Goal: Task Accomplishment & Management: Manage account settings

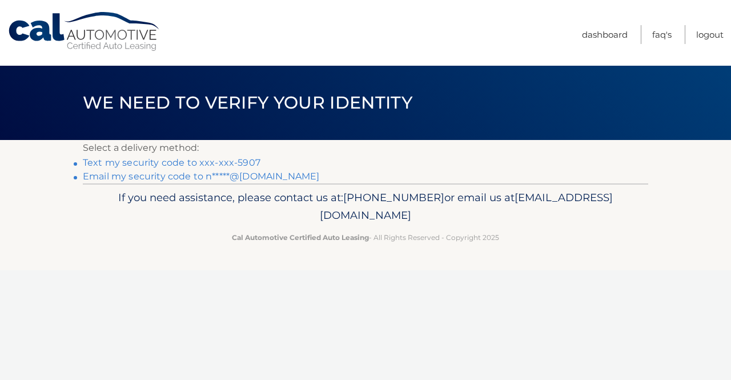
click at [249, 161] on link "Text my security code to xxx-xxx-5907" at bounding box center [172, 162] width 178 height 11
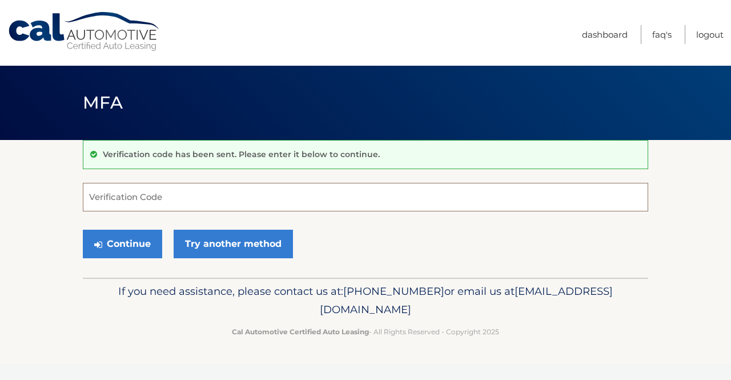
click at [171, 200] on input "Verification Code" at bounding box center [365, 197] width 565 height 29
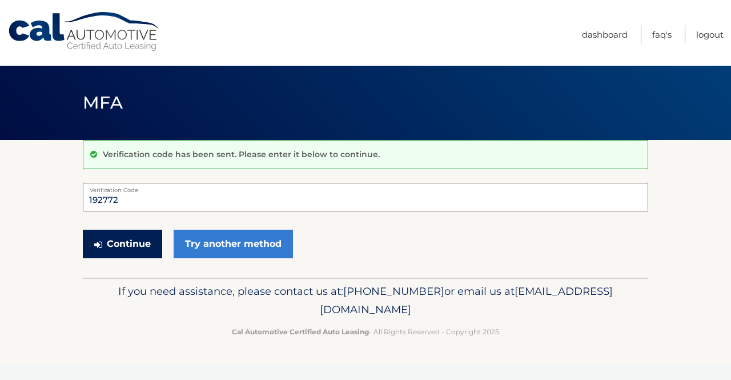
type input "192772"
click at [135, 246] on button "Continue" at bounding box center [122, 243] width 79 height 29
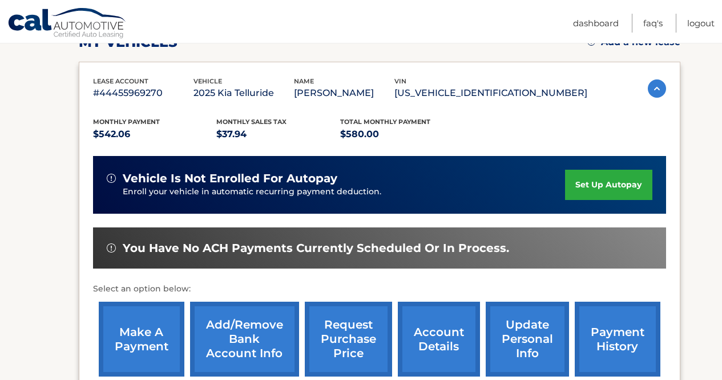
scroll to position [172, 0]
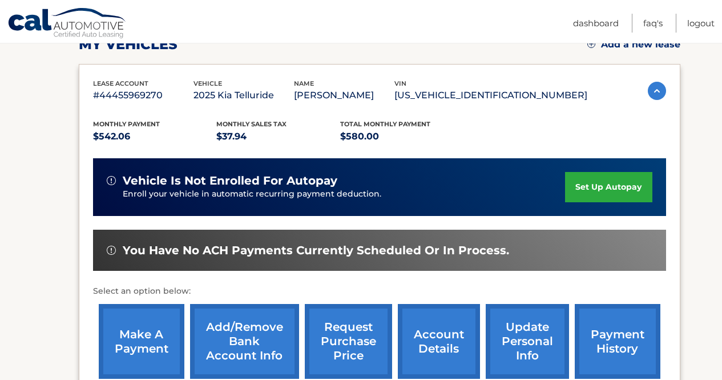
click at [612, 187] on link "set up autopay" at bounding box center [608, 187] width 87 height 30
click at [142, 341] on link "make a payment" at bounding box center [142, 341] width 86 height 75
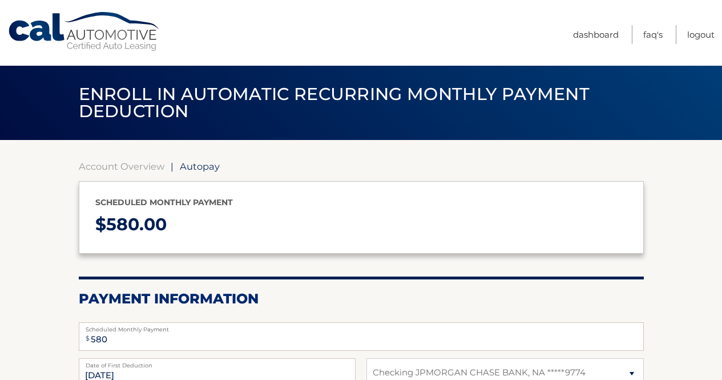
select select "NjZhYjBhNmYtZDFkNS00NTkxLTk3Y2MtOGVmNDQ1MDA0NjY2"
click at [711, 90] on div "Enroll in automatic recurring monthly payment deduction" at bounding box center [361, 103] width 722 height 74
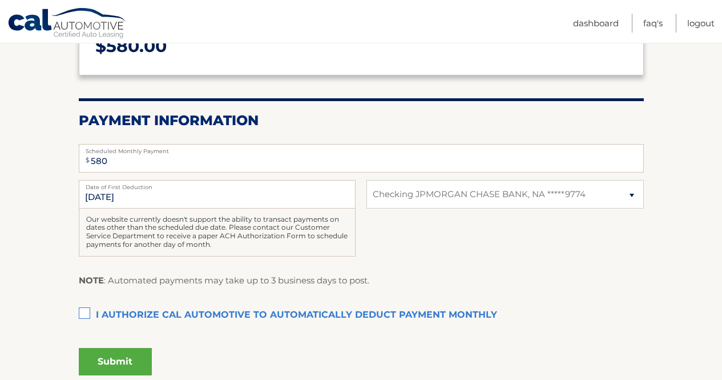
scroll to position [179, 0]
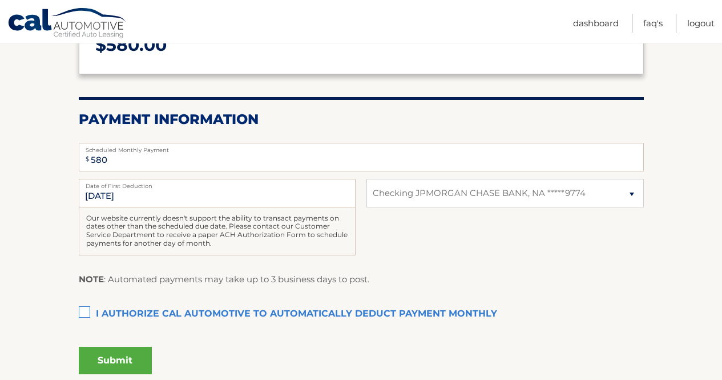
click at [704, 185] on section "Account Overview | Autopay Scheduled monthly payment $ 580.00 Payment Informati…" at bounding box center [361, 176] width 722 height 430
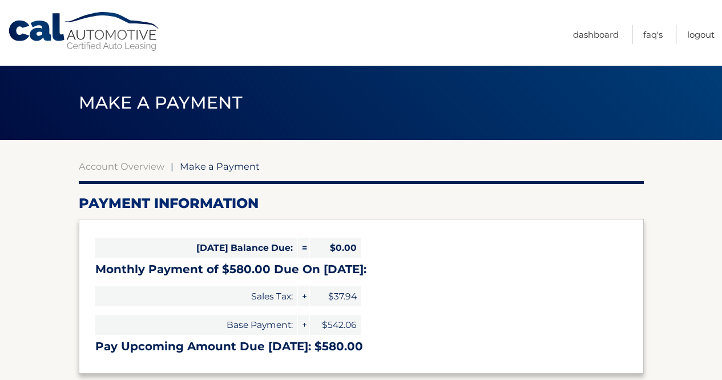
select select "NjZhYjBhNmYtZDFkNS00NTkxLTk3Y2MtOGVmNDQ1MDA0NjY2"
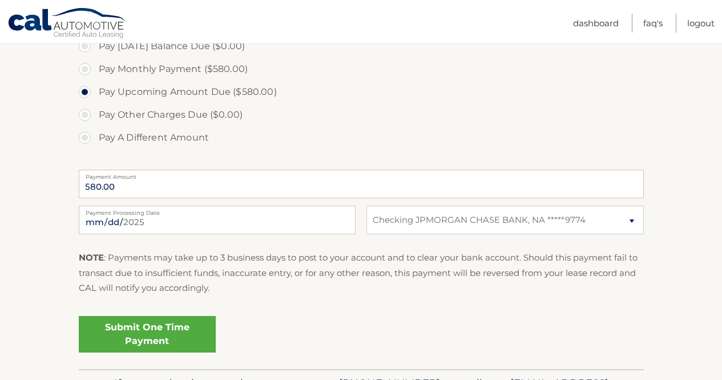
scroll to position [384, 0]
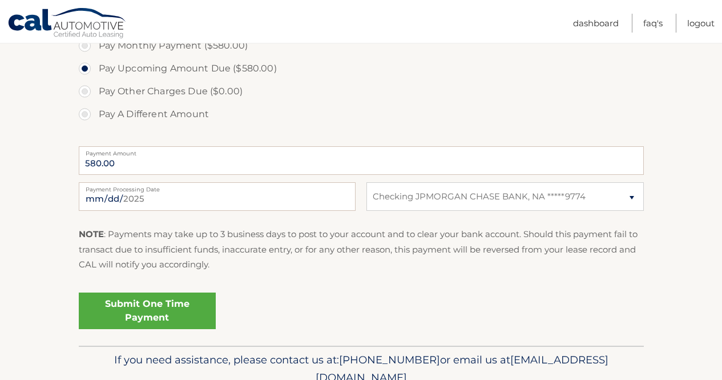
click at [162, 304] on link "Submit One Time Payment" at bounding box center [147, 310] width 137 height 37
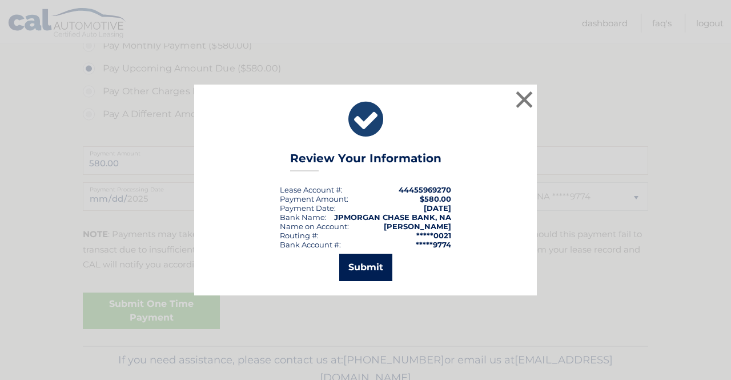
click at [350, 265] on button "Submit" at bounding box center [365, 266] width 53 height 27
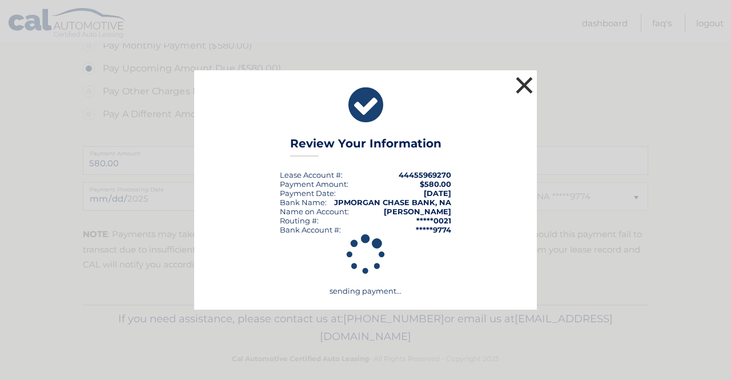
click at [525, 84] on button "×" at bounding box center [524, 85] width 23 height 23
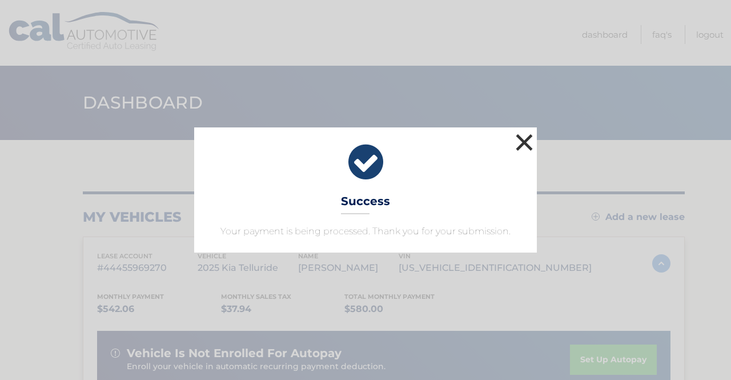
click at [521, 142] on button "×" at bounding box center [524, 142] width 23 height 23
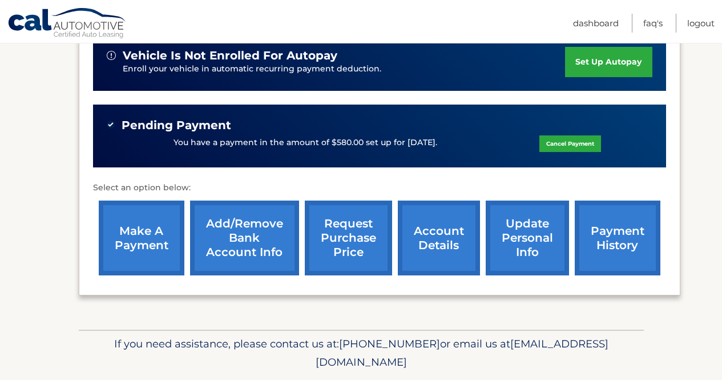
scroll to position [307, 0]
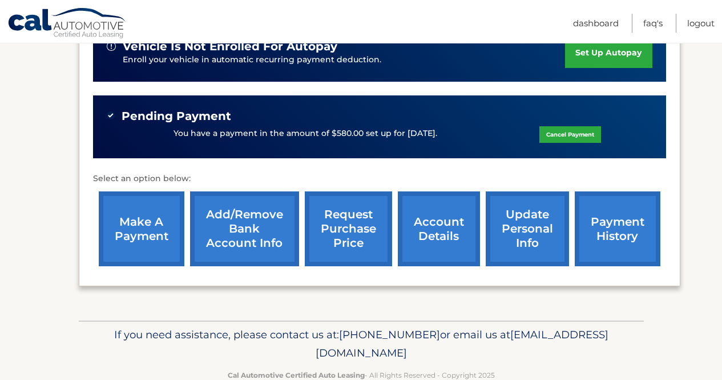
click at [432, 232] on link "account details" at bounding box center [439, 228] width 82 height 75
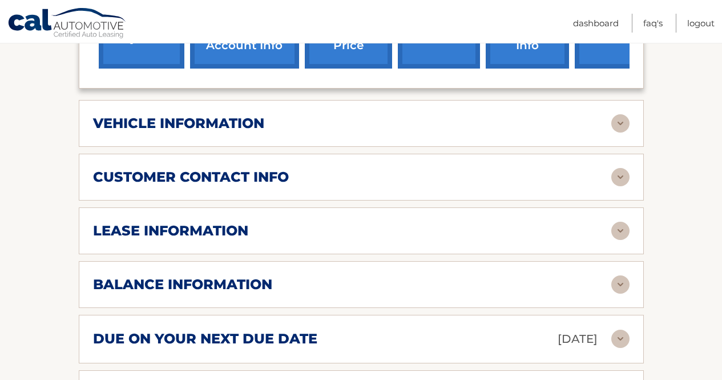
scroll to position [523, 0]
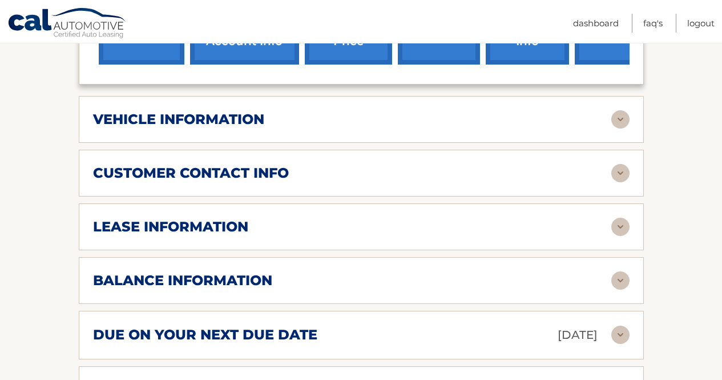
click at [622, 221] on img at bounding box center [620, 226] width 18 height 18
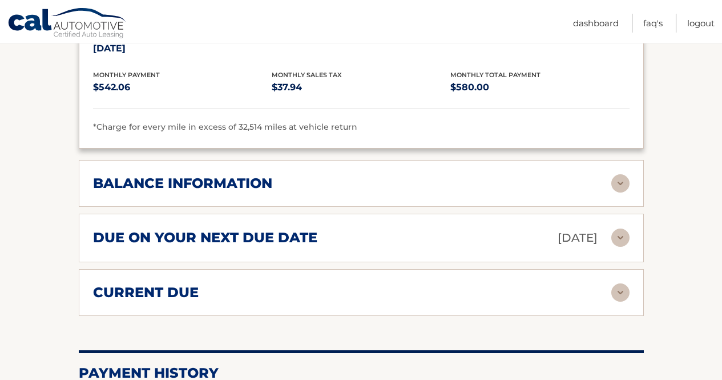
scroll to position [836, 0]
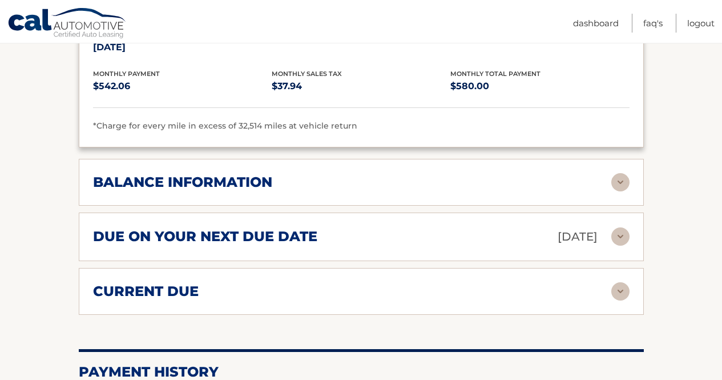
click at [618, 180] on img at bounding box center [620, 182] width 18 height 18
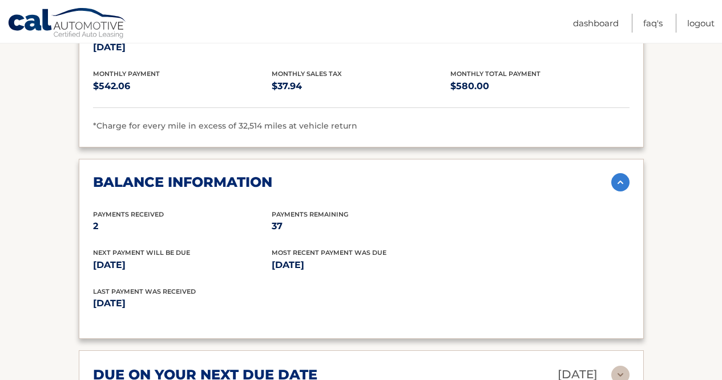
click at [620, 181] on img at bounding box center [620, 182] width 18 height 18
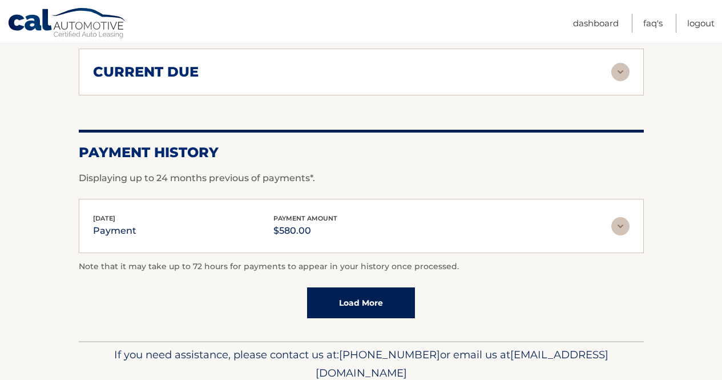
scroll to position [1100, 0]
